Goal: Information Seeking & Learning: Learn about a topic

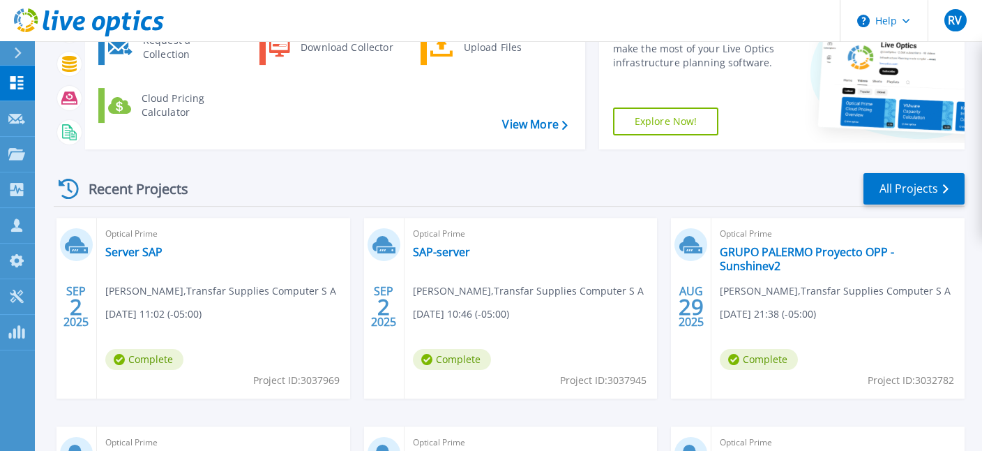
scroll to position [147, 0]
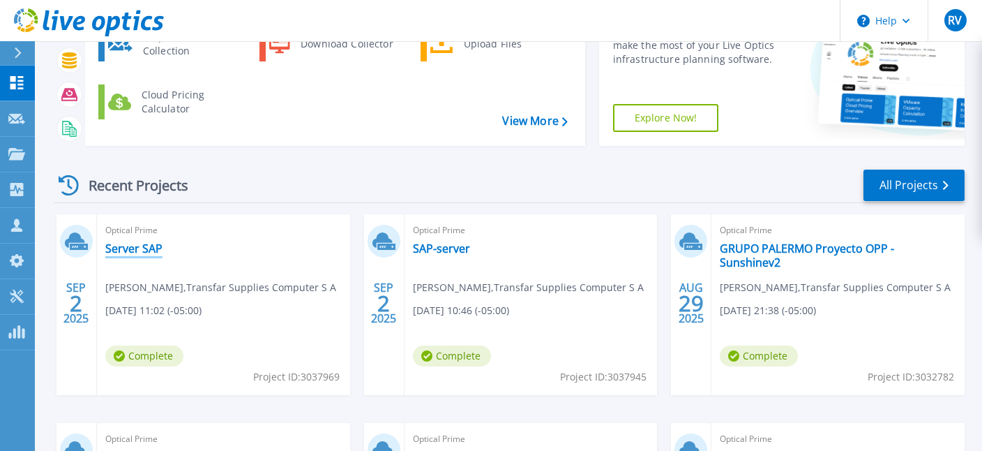
click at [140, 250] on link "Server SAP" at bounding box center [133, 248] width 57 height 14
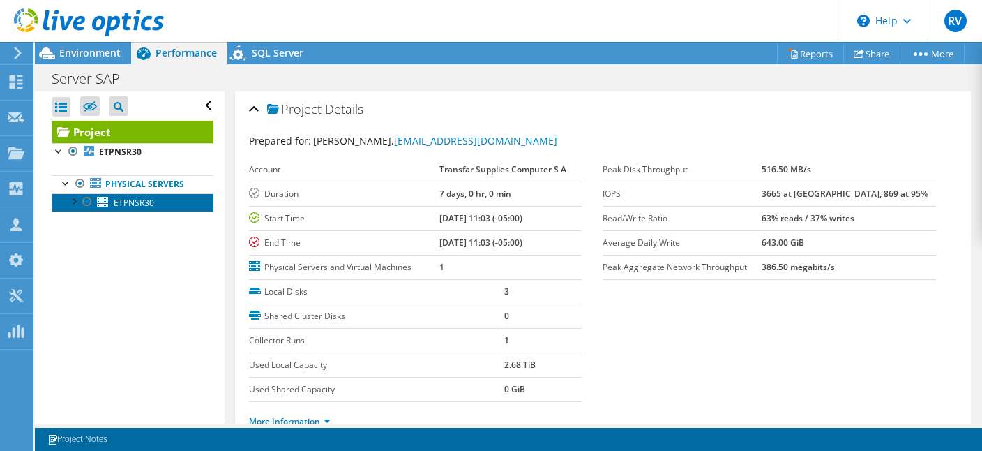
click at [131, 204] on span "ETPNSR30" at bounding box center [134, 203] width 40 height 12
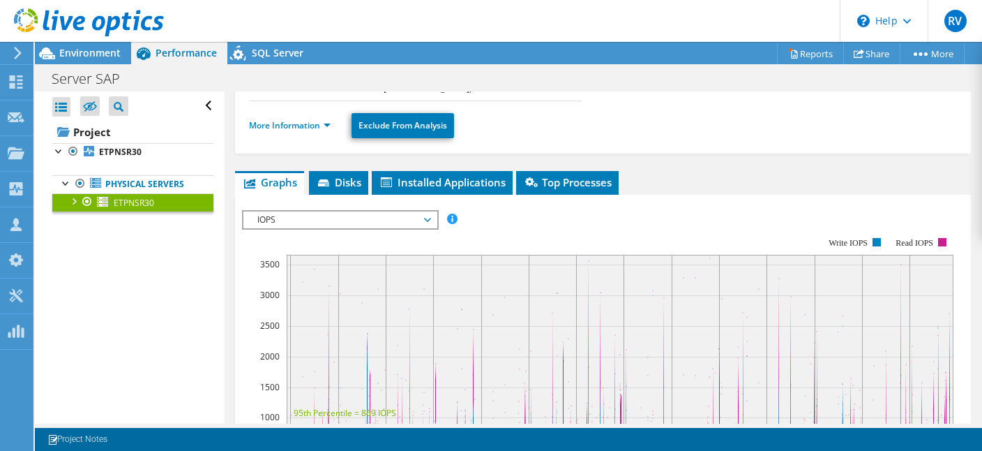
scroll to position [202, 0]
click at [424, 220] on span "IOPS" at bounding box center [339, 220] width 179 height 17
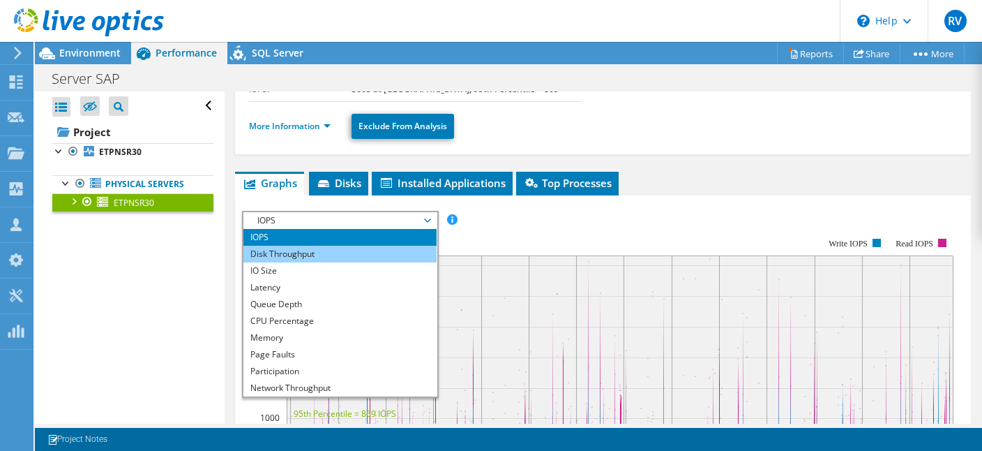
click at [326, 250] on li "Disk Throughput" at bounding box center [339, 254] width 193 height 17
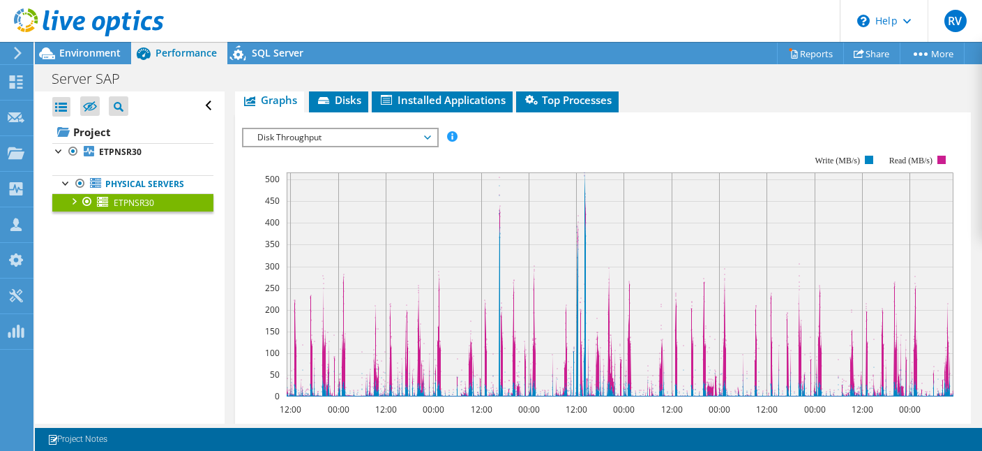
scroll to position [270, 0]
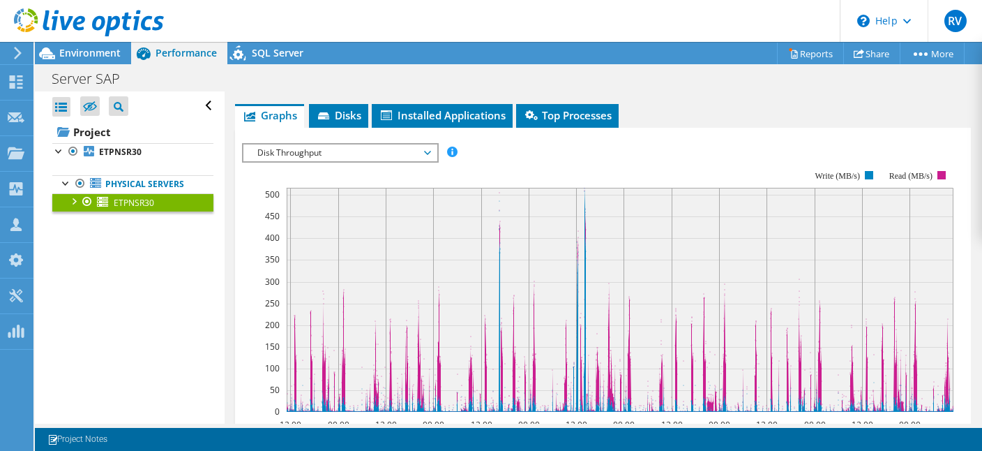
click at [423, 148] on span "Disk Throughput" at bounding box center [339, 152] width 179 height 17
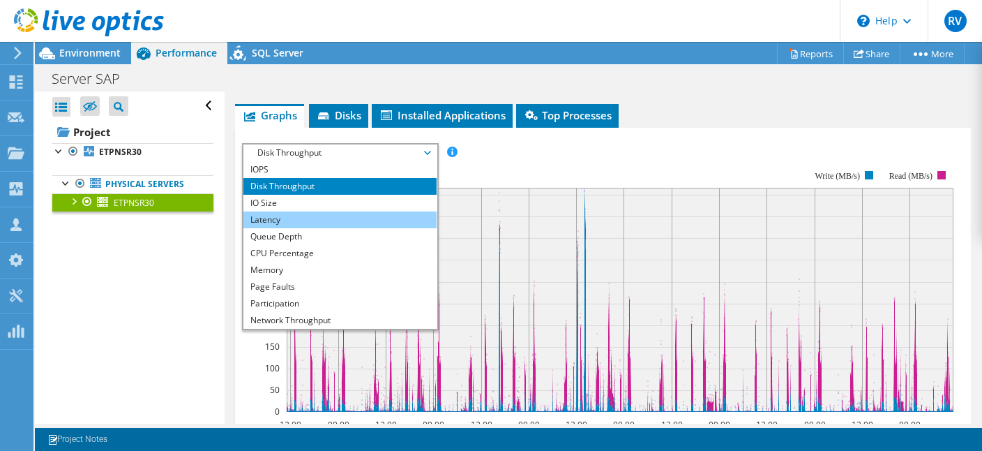
click at [269, 216] on li "Latency" at bounding box center [339, 219] width 193 height 17
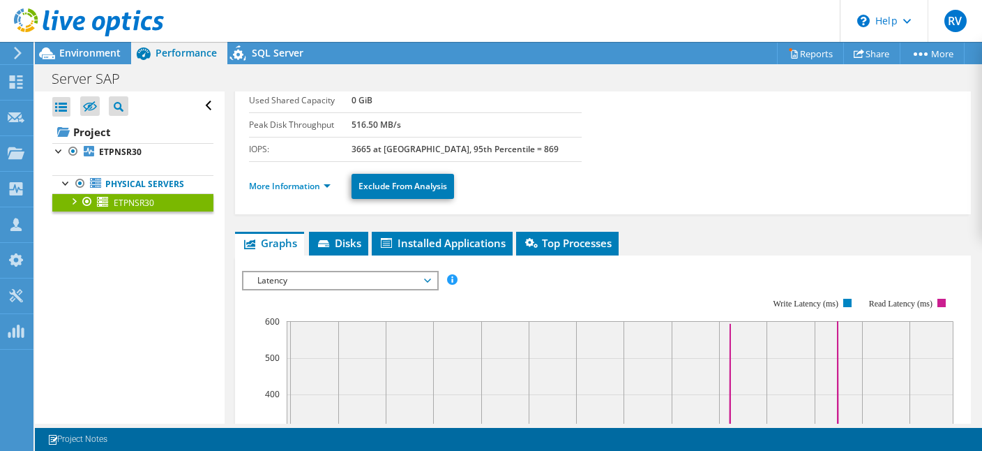
scroll to position [135, 0]
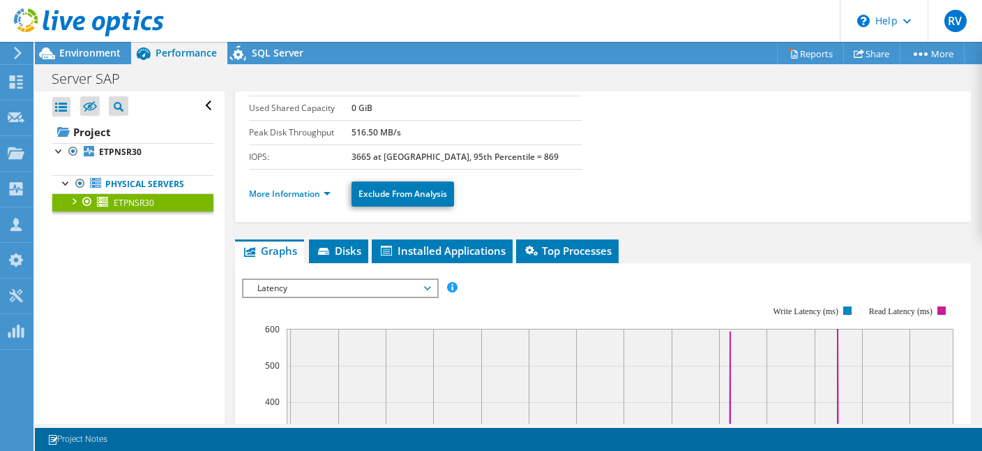
click at [427, 288] on span "Latency" at bounding box center [339, 288] width 179 height 17
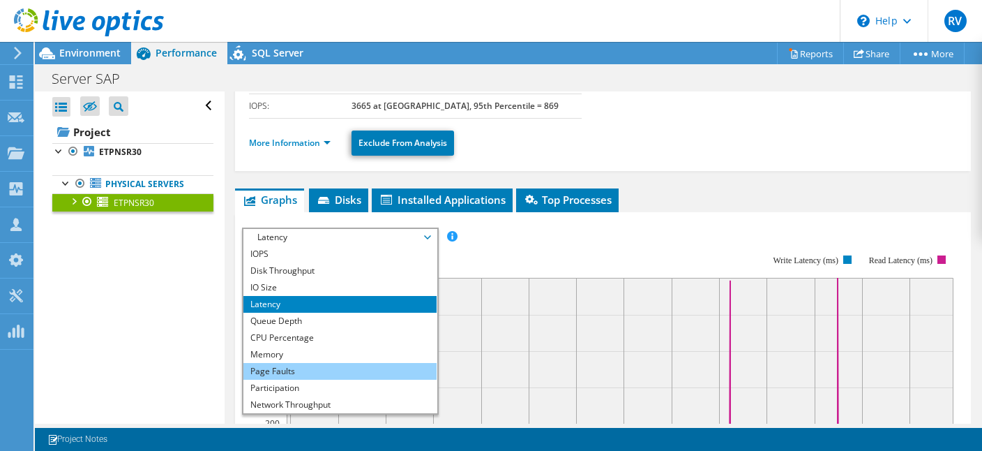
scroll to position [270, 0]
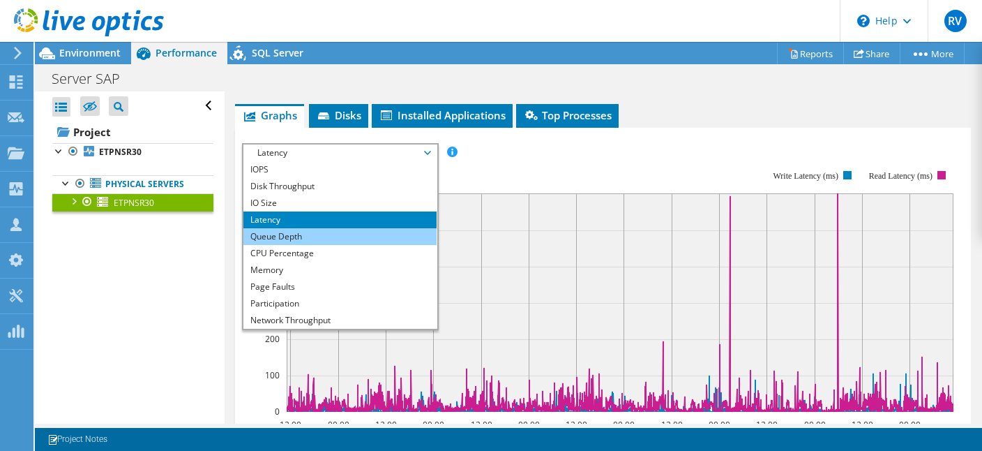
click at [288, 228] on li "Queue Depth" at bounding box center [339, 236] width 193 height 17
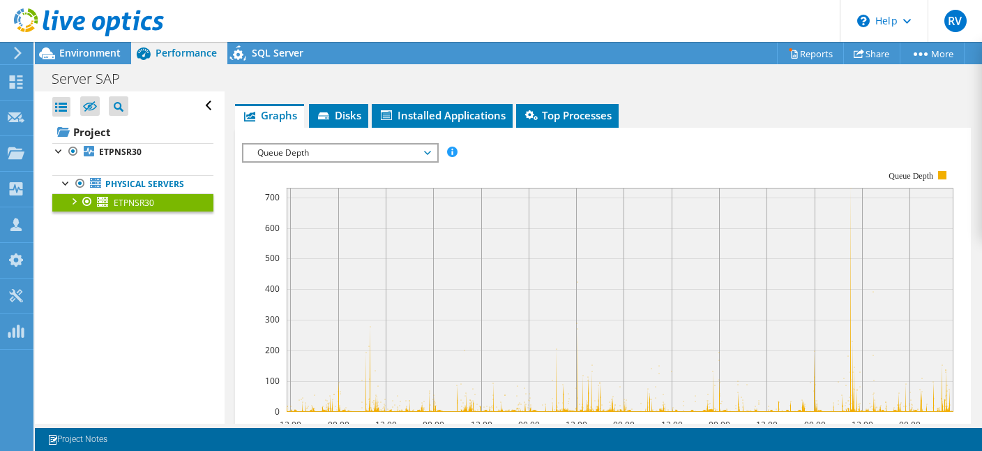
click at [426, 149] on span "Queue Depth" at bounding box center [339, 152] width 179 height 17
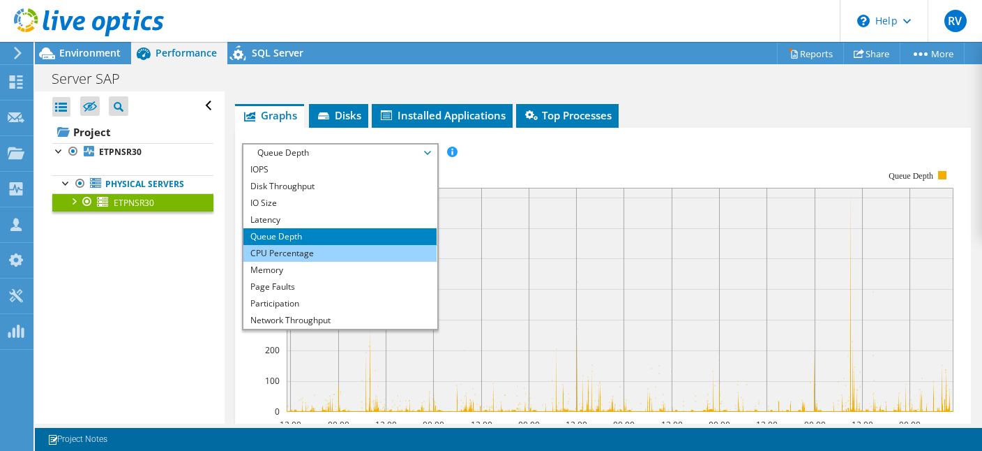
click at [309, 250] on li "CPU Percentage" at bounding box center [339, 253] width 193 height 17
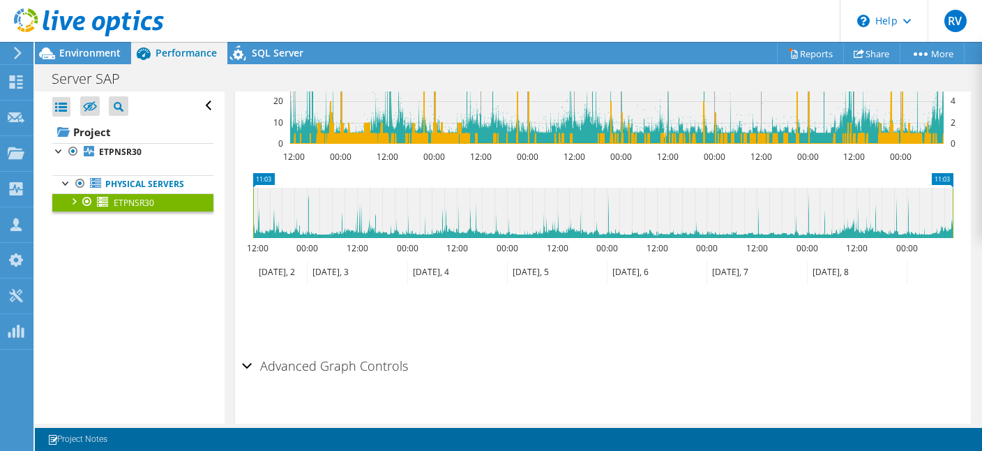
scroll to position [570, 0]
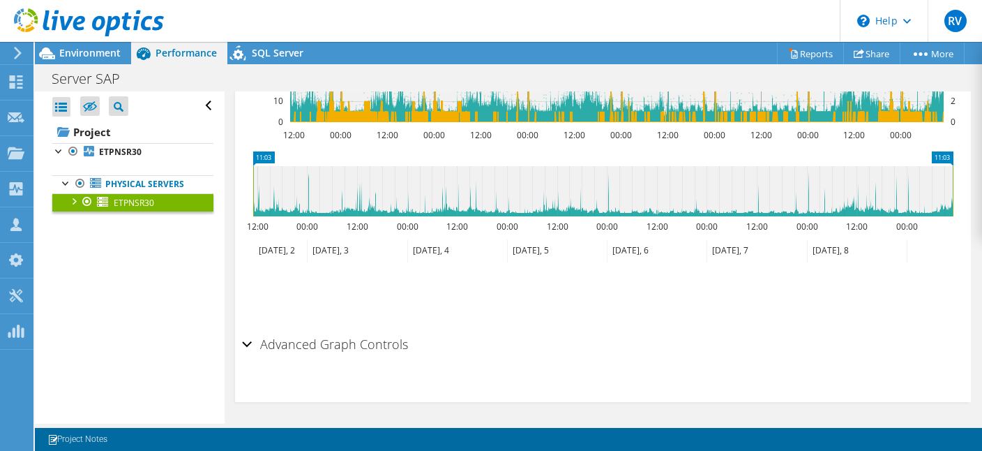
click at [251, 340] on div "Advanced Graph Controls" at bounding box center [603, 345] width 722 height 30
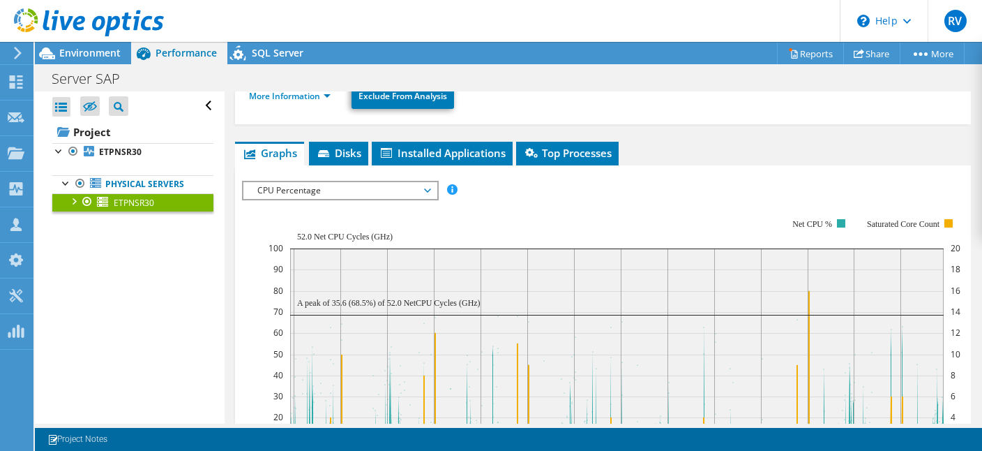
scroll to position [218, 0]
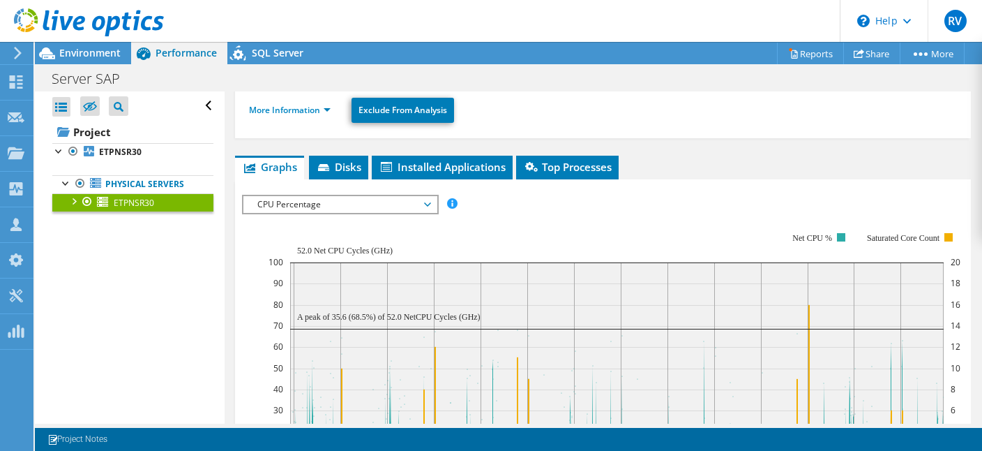
click at [428, 206] on span "CPU Percentage" at bounding box center [339, 204] width 179 height 17
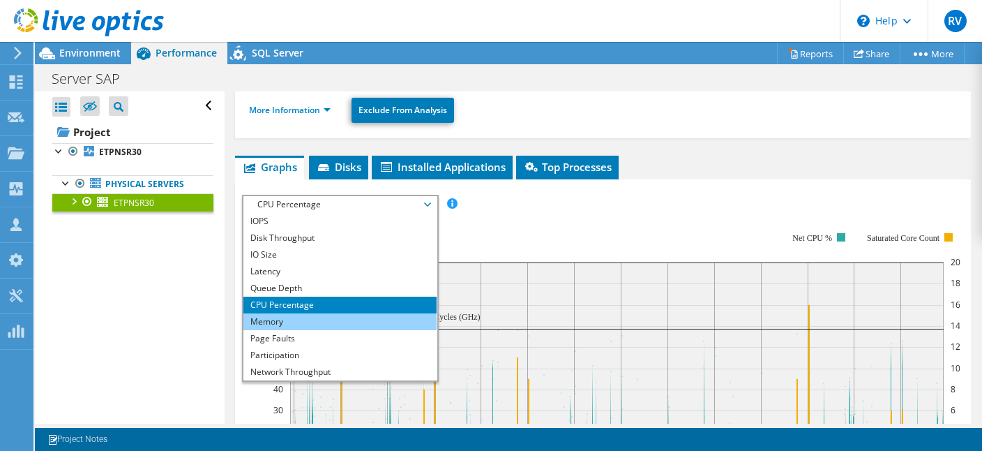
click at [287, 322] on li "Memory" at bounding box center [339, 321] width 193 height 17
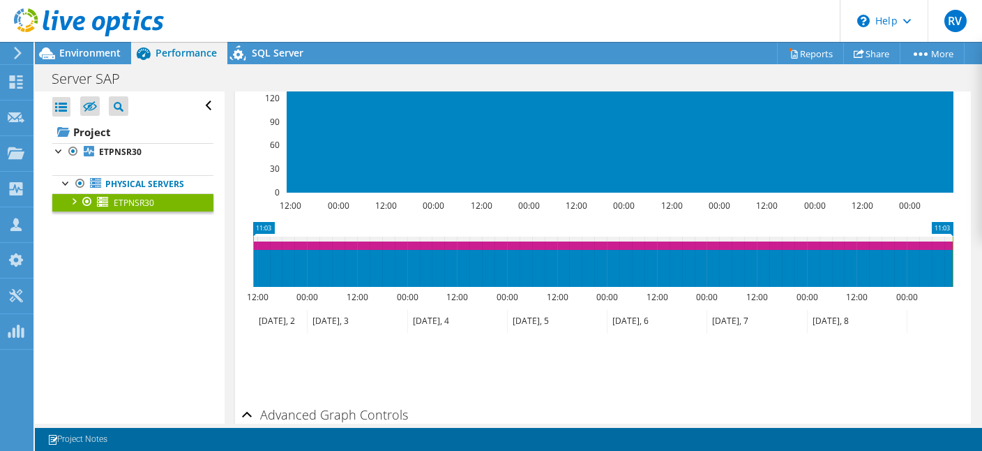
scroll to position [354, 0]
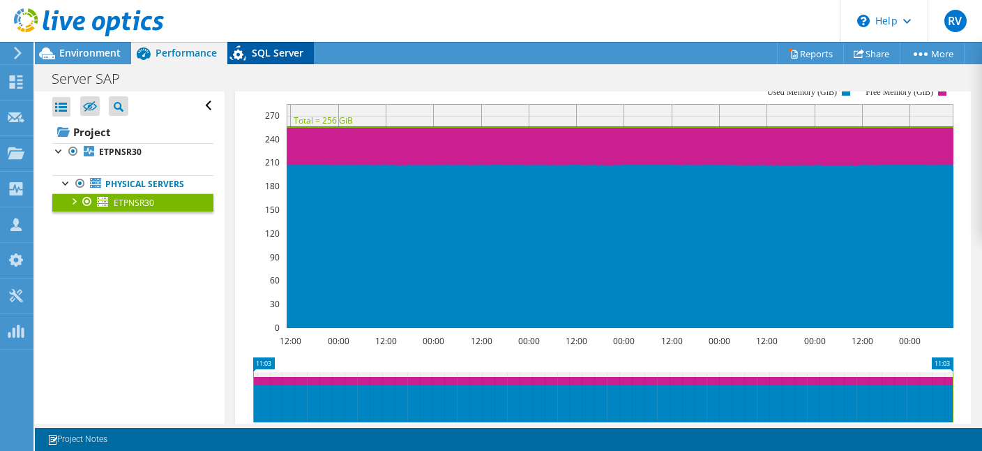
click at [259, 53] on span "SQL Server" at bounding box center [278, 52] width 52 height 13
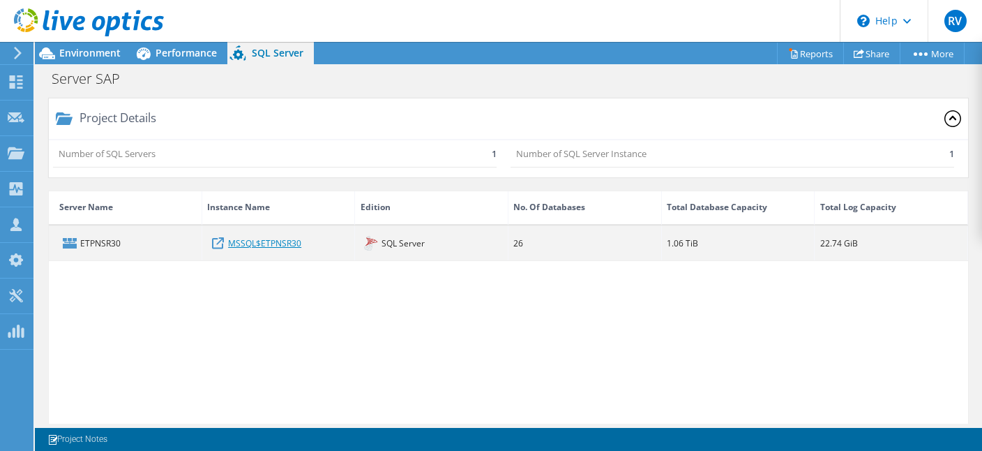
click at [249, 241] on link "MSSQL$ETPNSR30" at bounding box center [264, 242] width 73 height 15
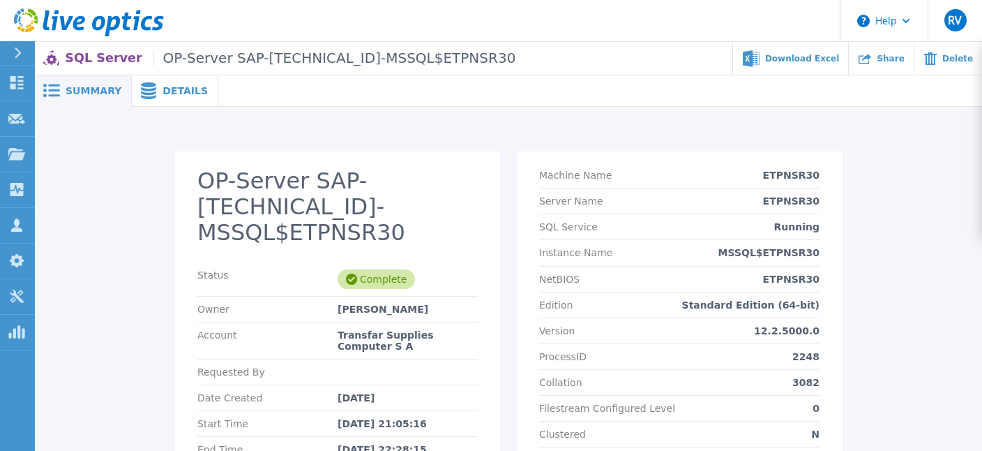
click at [163, 89] on span "Details" at bounding box center [185, 91] width 45 height 10
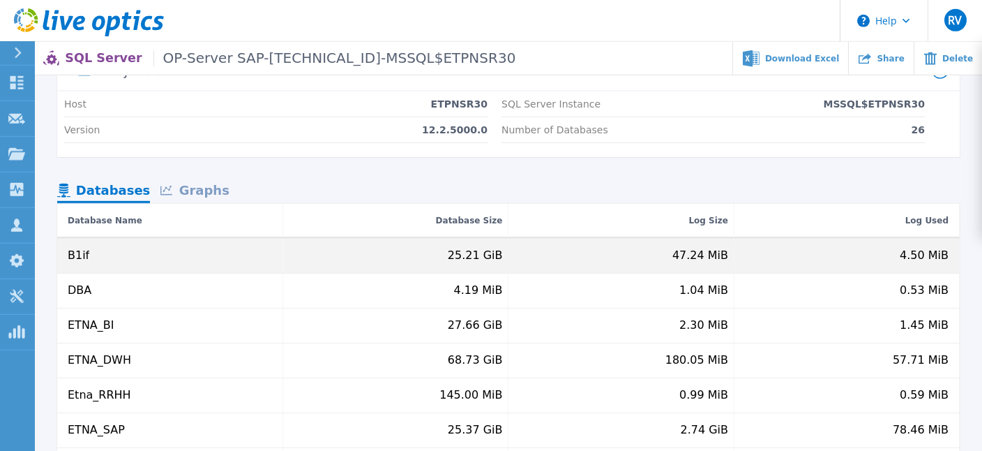
scroll to position [65, 0]
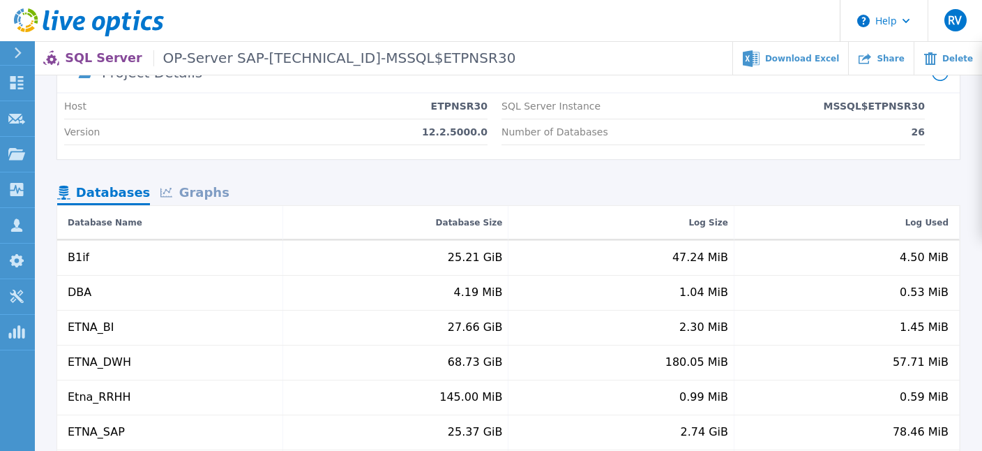
click at [193, 189] on div "Graphs" at bounding box center [194, 193] width 89 height 24
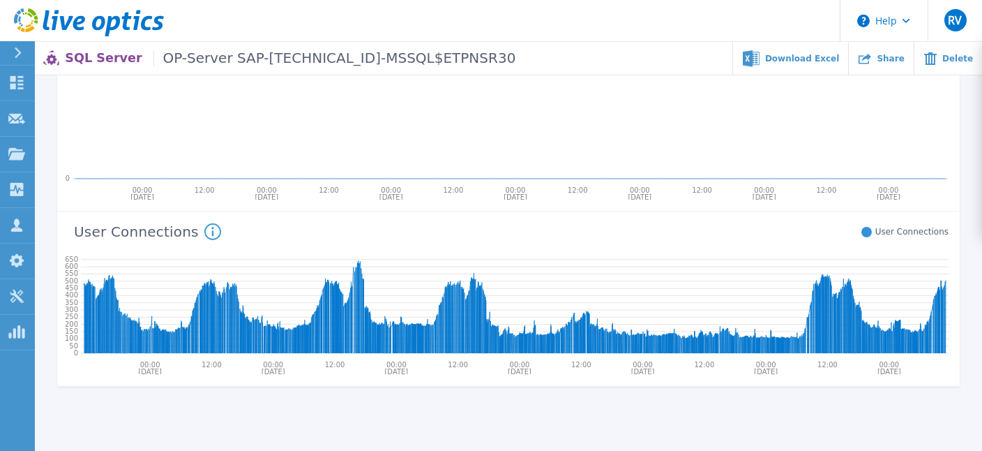
scroll to position [723, 0]
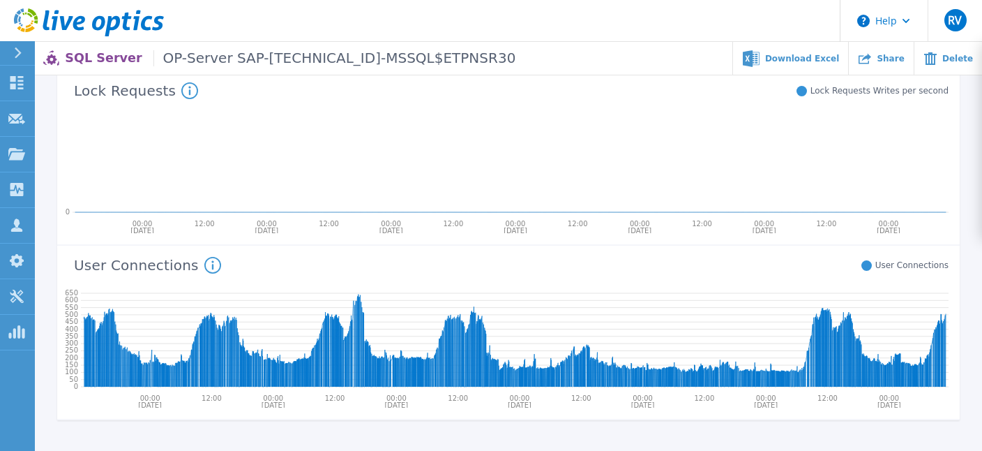
click at [204, 266] on icon at bounding box center [212, 265] width 17 height 17
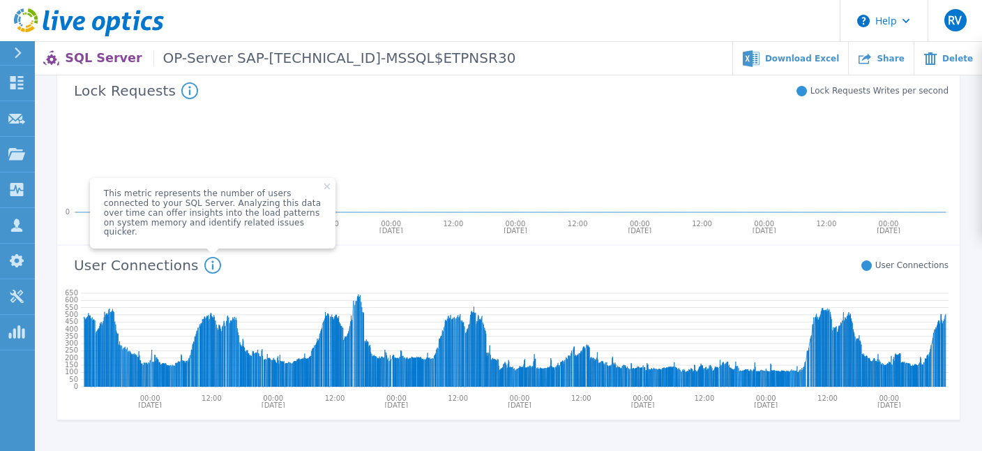
click at [247, 142] on icon at bounding box center [511, 163] width 876 height 112
click at [204, 267] on icon at bounding box center [212, 265] width 17 height 17
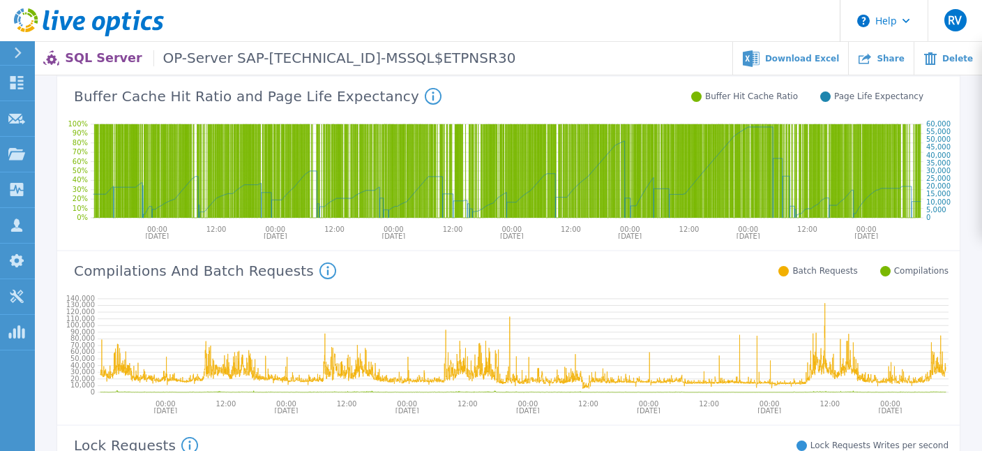
scroll to position [354, 0]
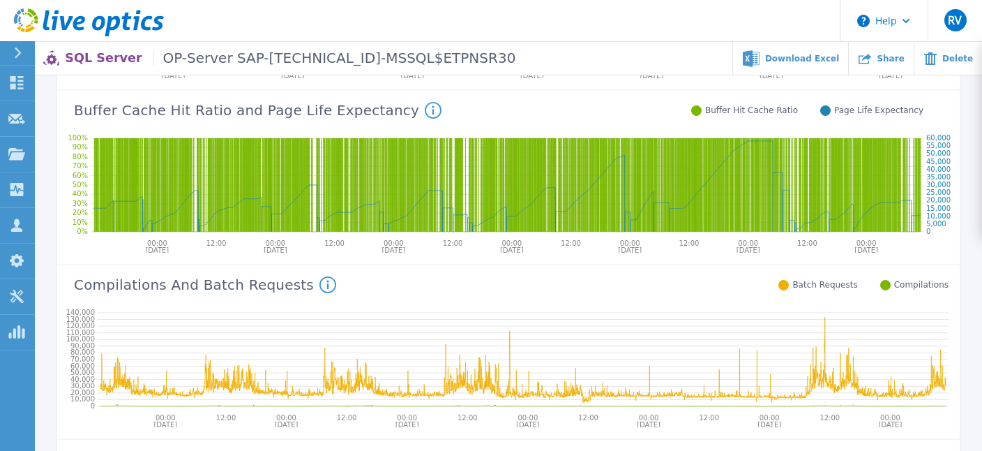
click at [326, 285] on icon at bounding box center [327, 284] width 2 height 9
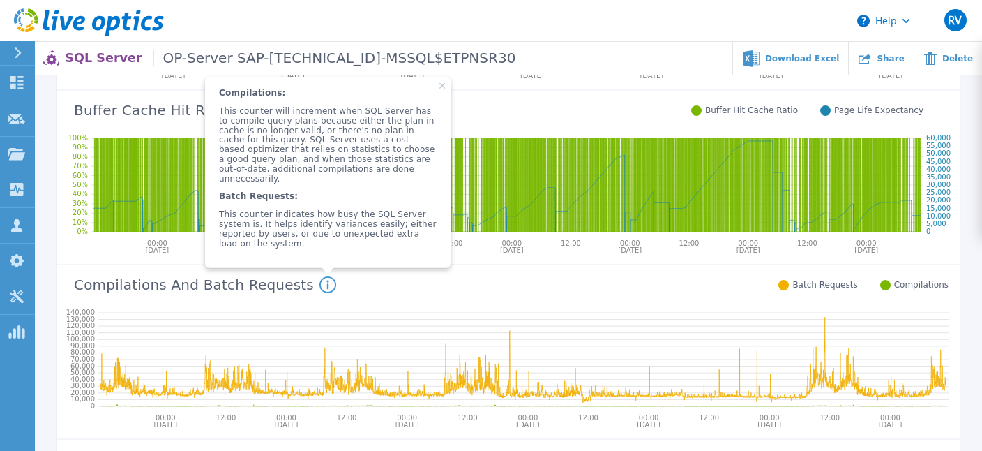
click at [439, 89] on rect at bounding box center [442, 86] width 6 height 6
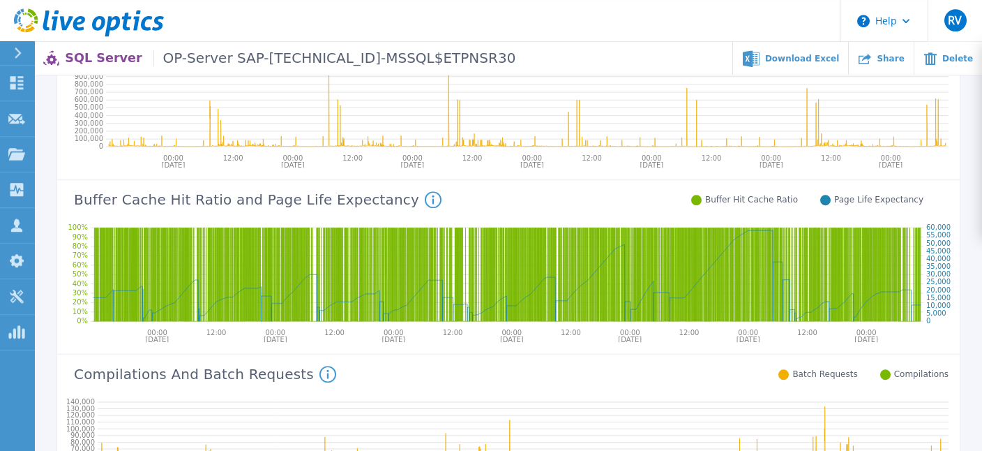
scroll to position [280, 0]
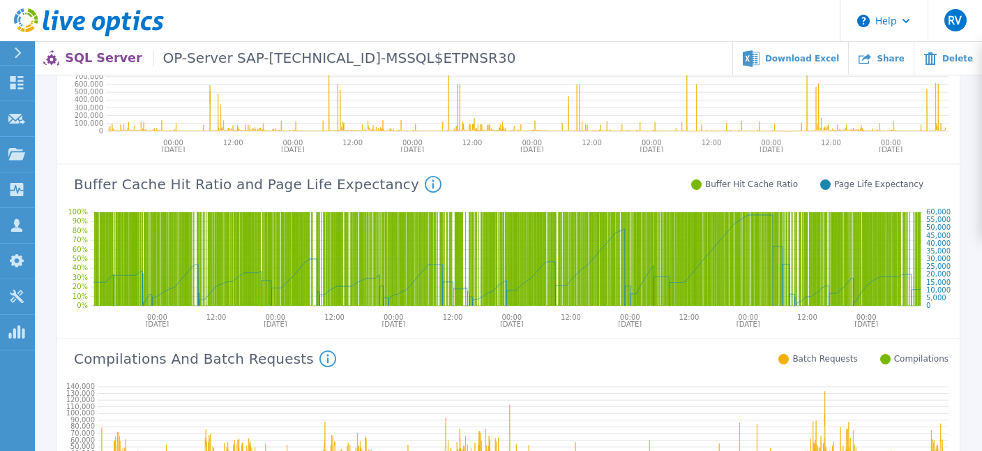
click at [425, 181] on icon at bounding box center [433, 184] width 17 height 17
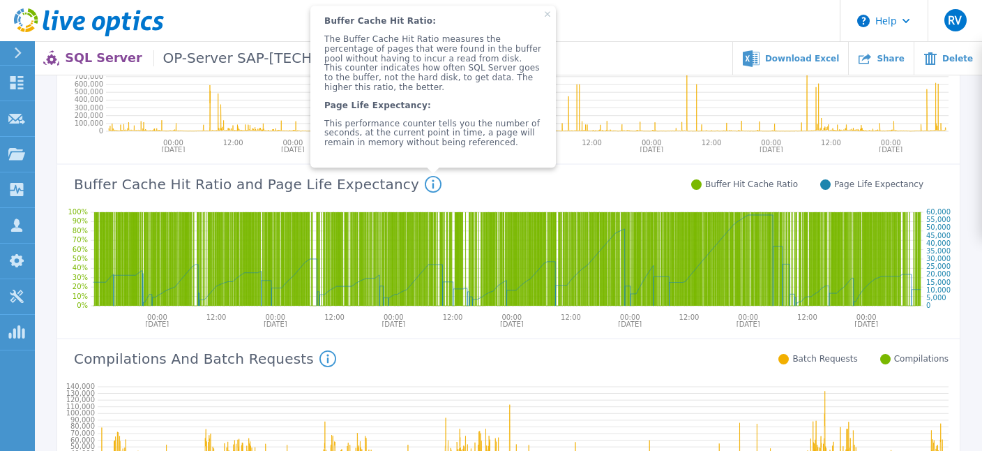
click at [432, 185] on icon at bounding box center [433, 184] width 2 height 9
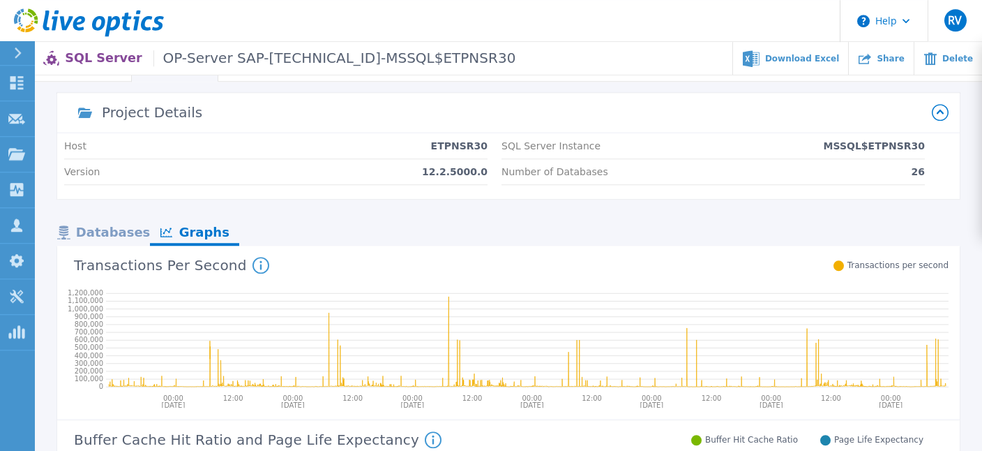
scroll to position [0, 0]
